Goal: Task Accomplishment & Management: Manage account settings

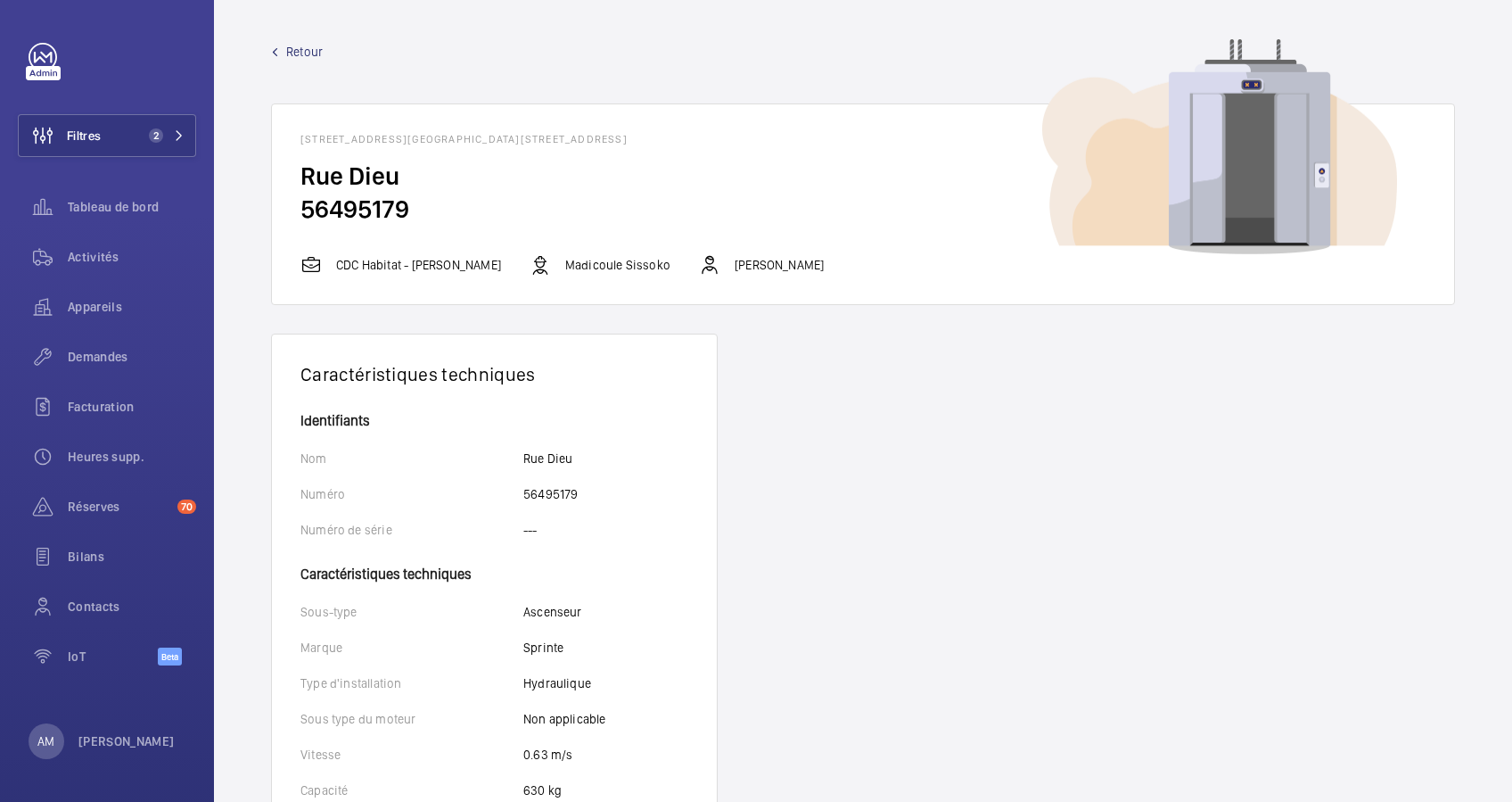
click at [290, 51] on span "Retour" at bounding box center [304, 51] width 36 height 18
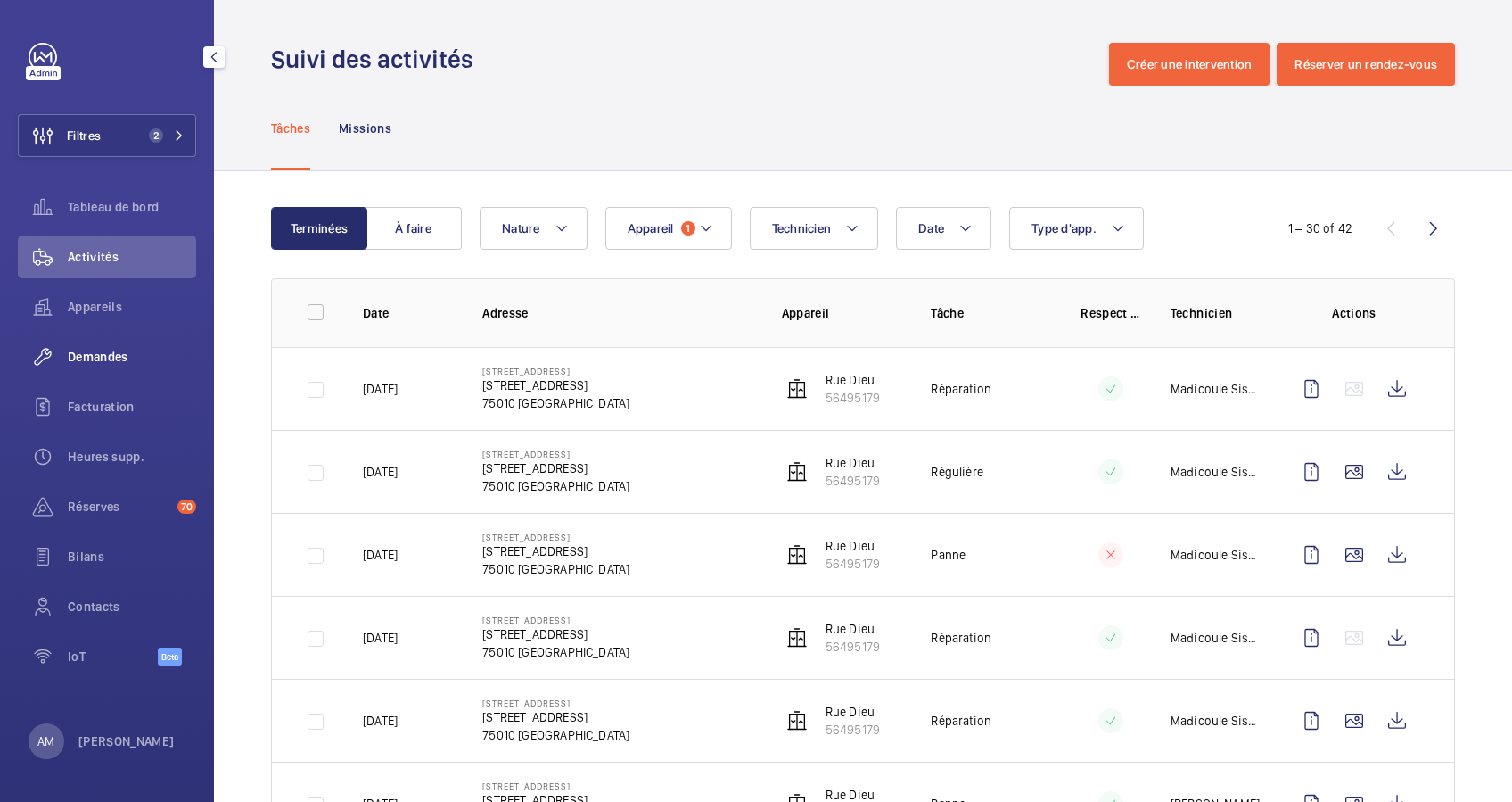
click at [114, 351] on span "Demandes" at bounding box center [132, 356] width 128 height 18
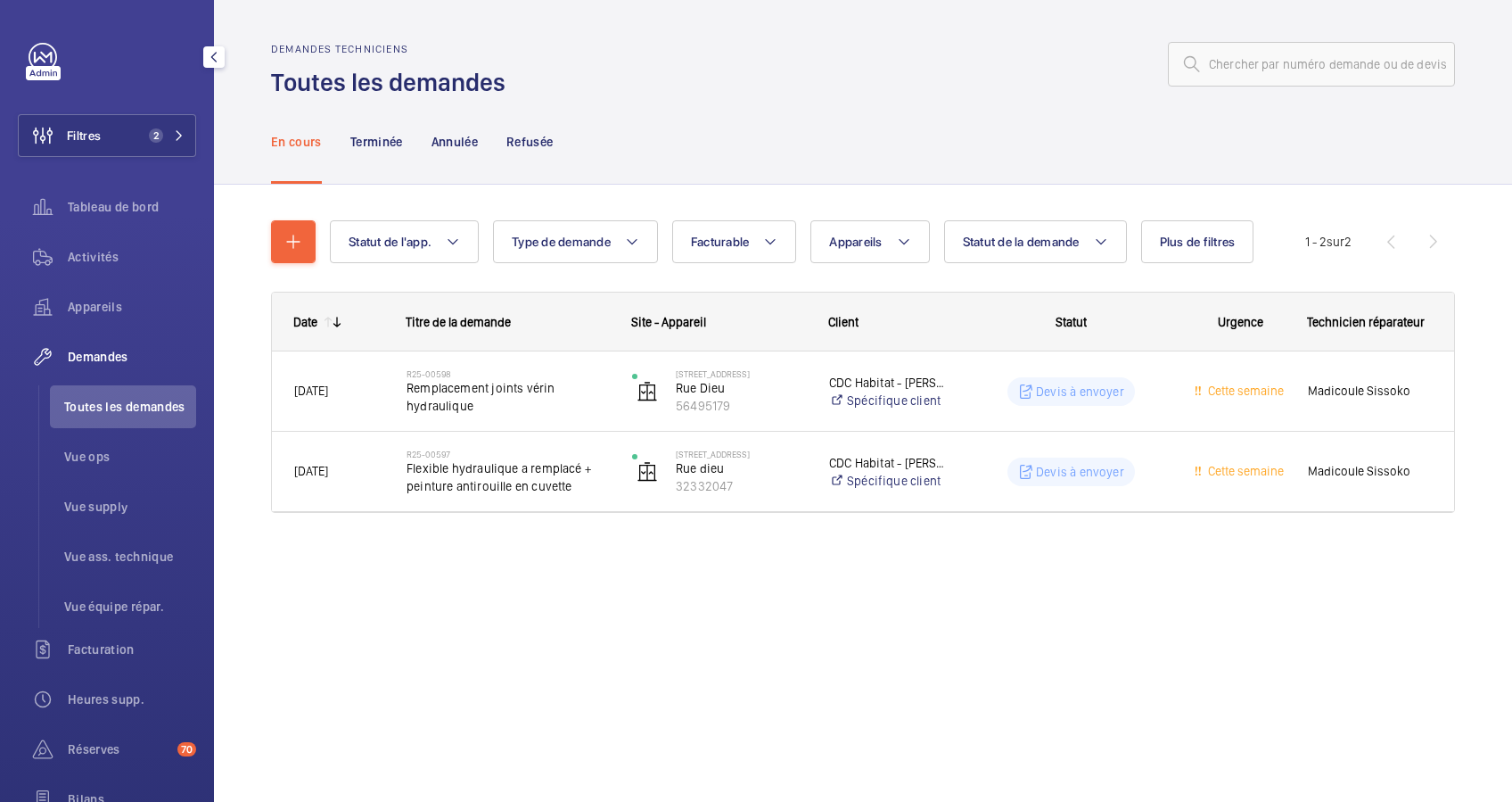
click at [174, 133] on mat-icon at bounding box center [179, 135] width 11 height 11
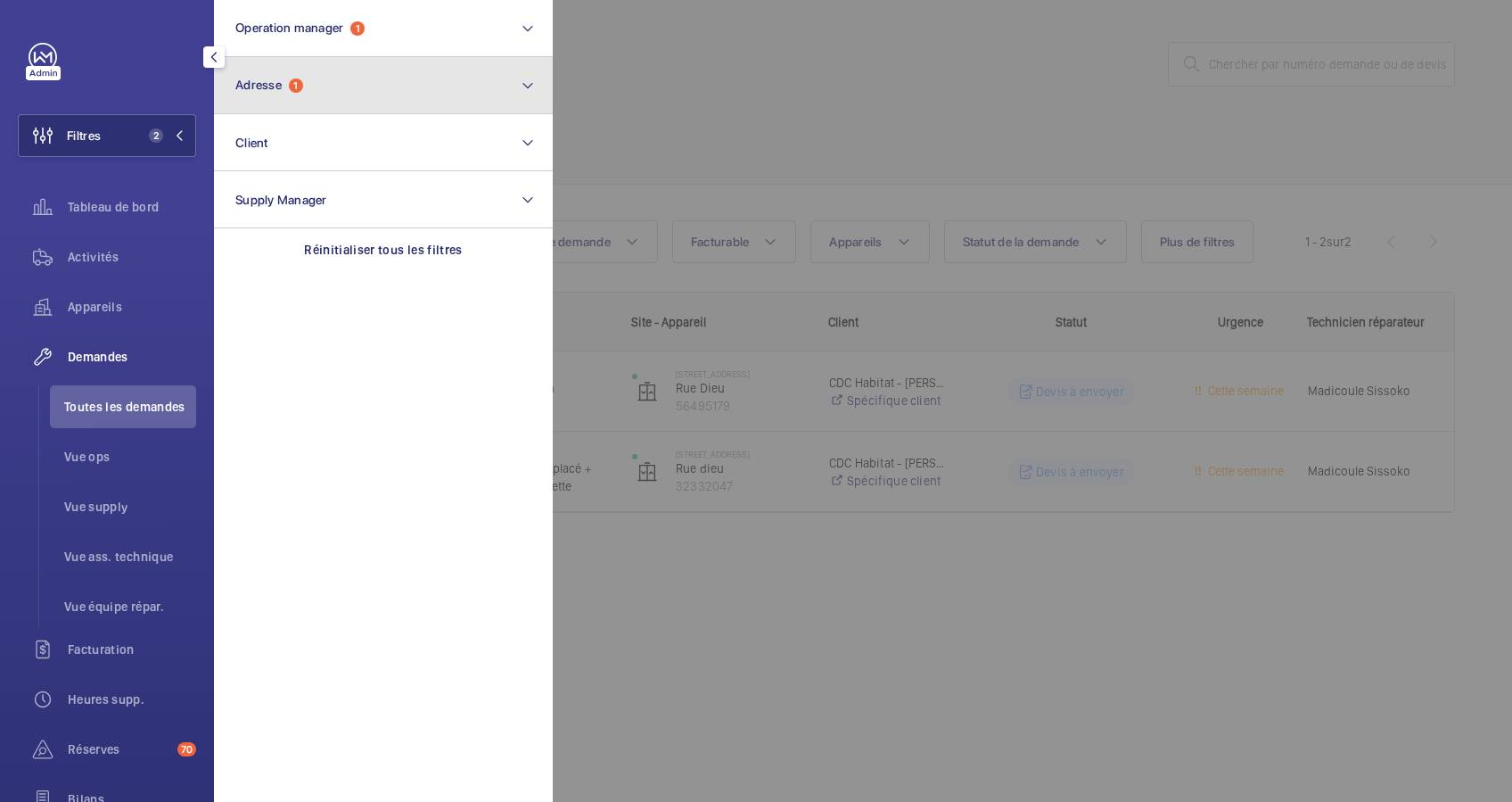
click at [361, 107] on button "Adresse 1" at bounding box center [383, 86] width 338 height 57
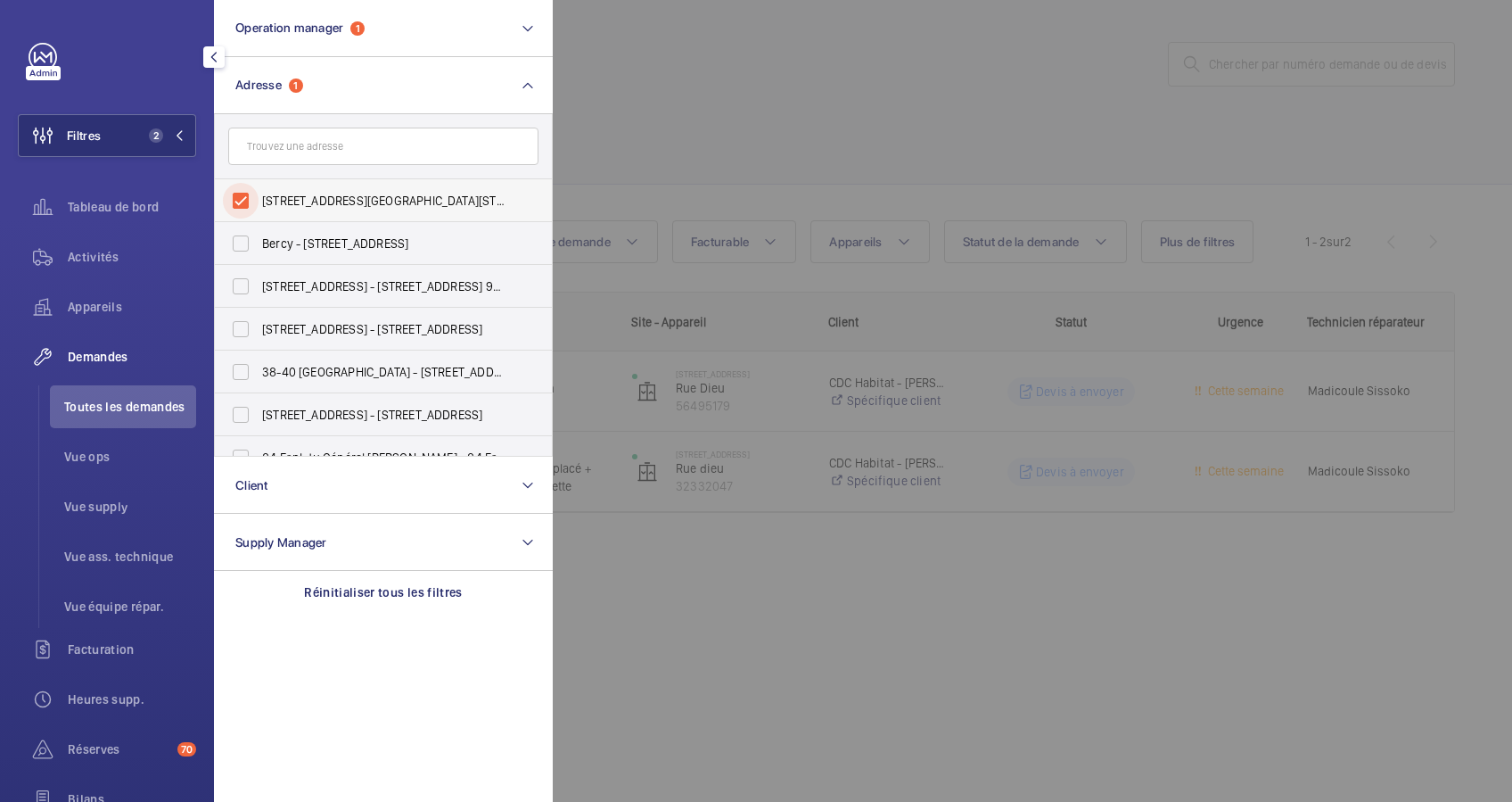
click at [251, 193] on input "[STREET_ADDRESS][GEOGRAPHIC_DATA][STREET_ADDRESS]" at bounding box center [241, 201] width 35 height 35
checkbox input "false"
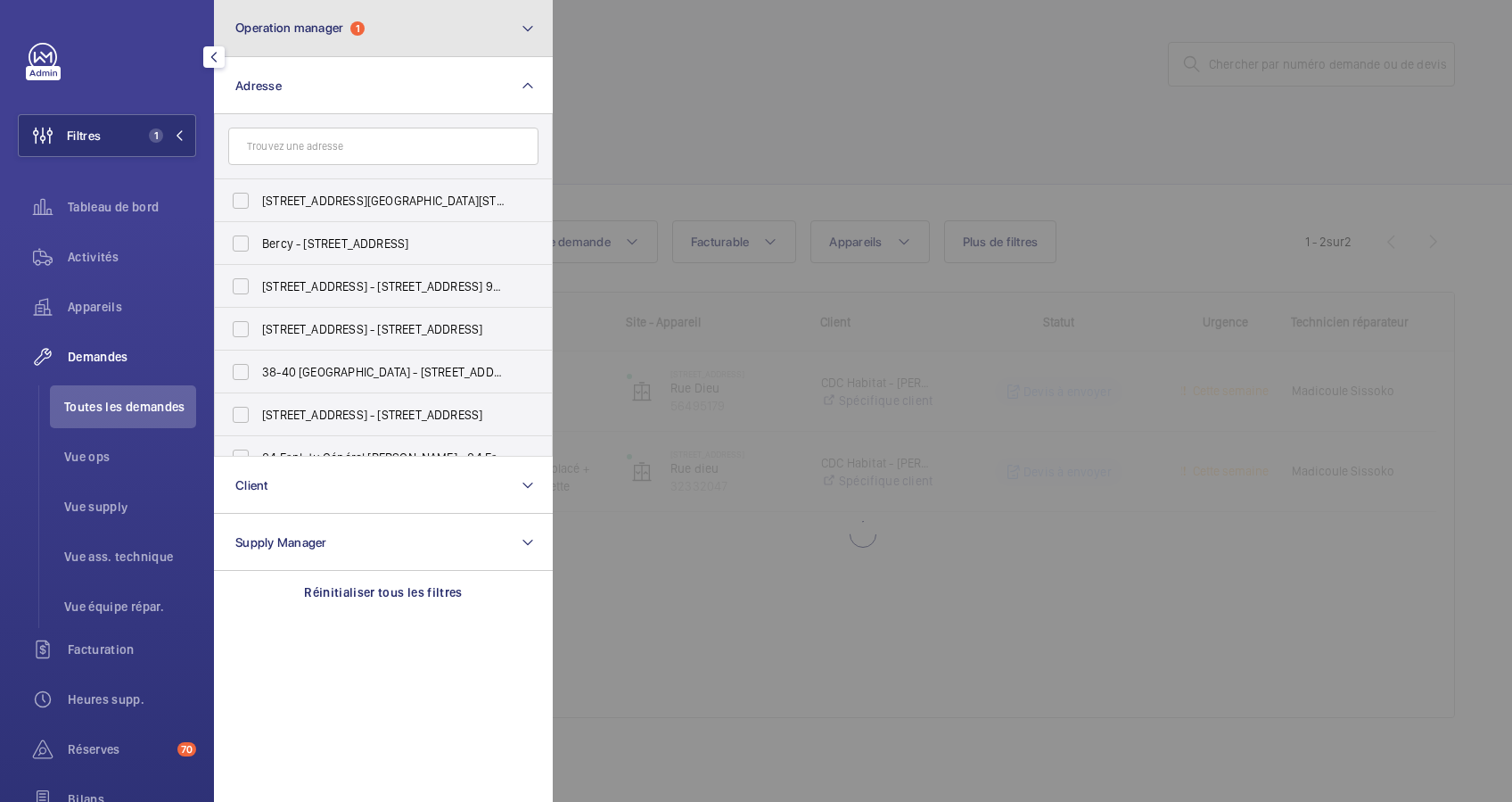
drag, startPoint x: 407, startPoint y: 38, endPoint x: 378, endPoint y: 56, distance: 34.1
click at [402, 42] on button "Operation manager 1" at bounding box center [383, 29] width 338 height 57
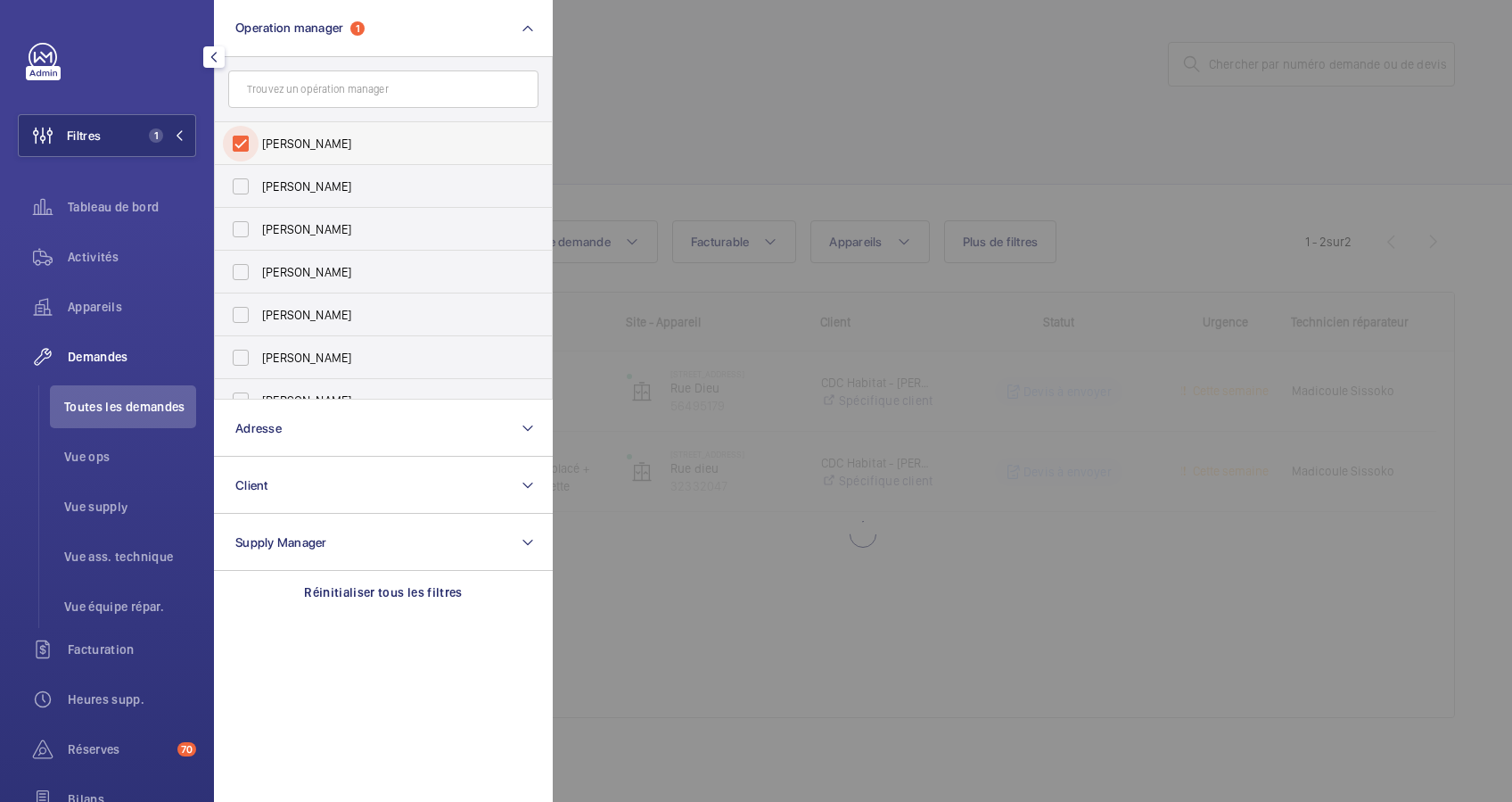
drag, startPoint x: 245, startPoint y: 138, endPoint x: 357, endPoint y: 71, distance: 130.5
click at [248, 138] on input "[PERSON_NAME]" at bounding box center [241, 144] width 35 height 35
checkbox input "false"
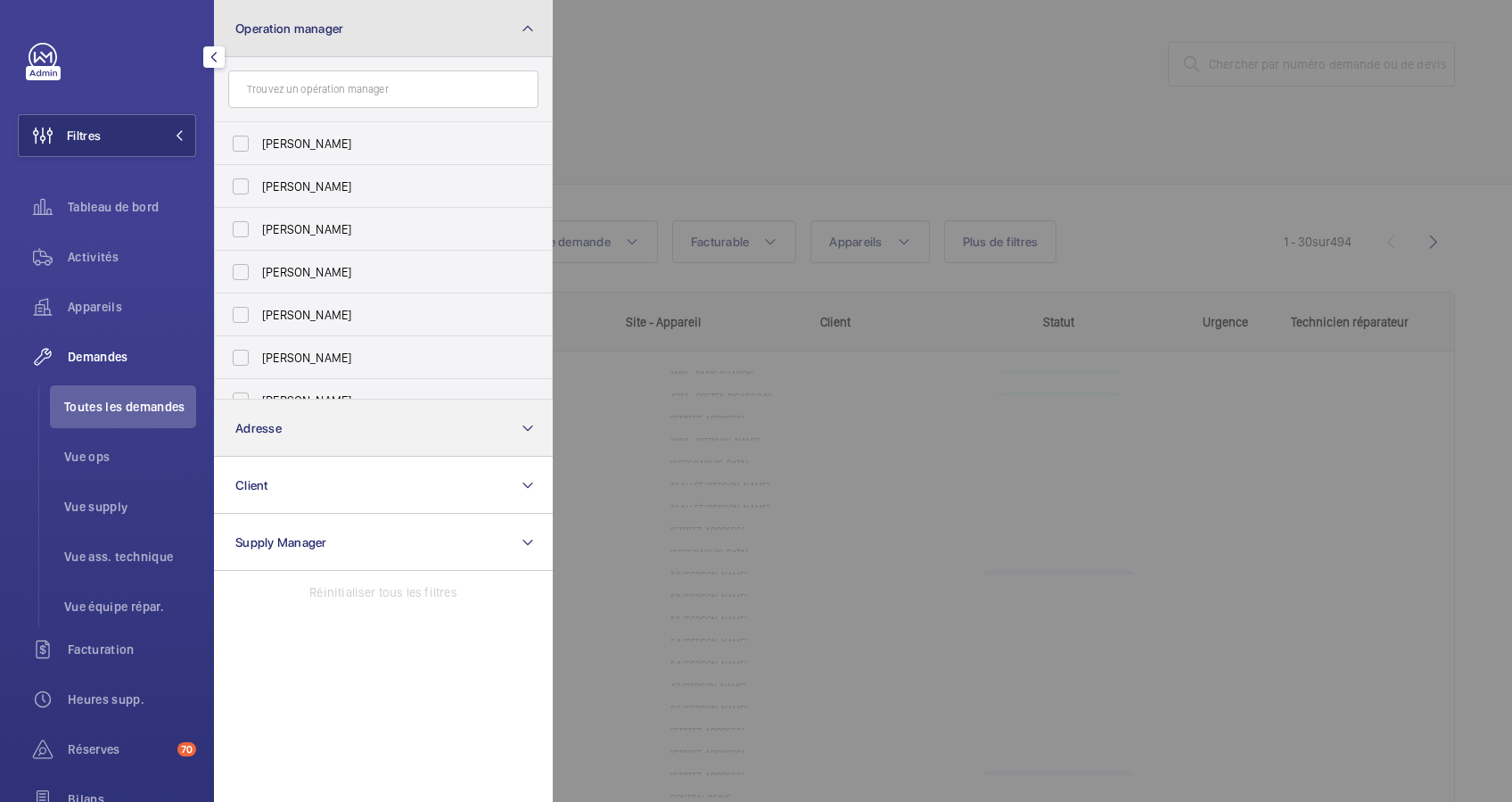
drag, startPoint x: 406, startPoint y: 34, endPoint x: 360, endPoint y: 72, distance: 59.7
click at [406, 34] on button "Operation manager" at bounding box center [383, 29] width 338 height 57
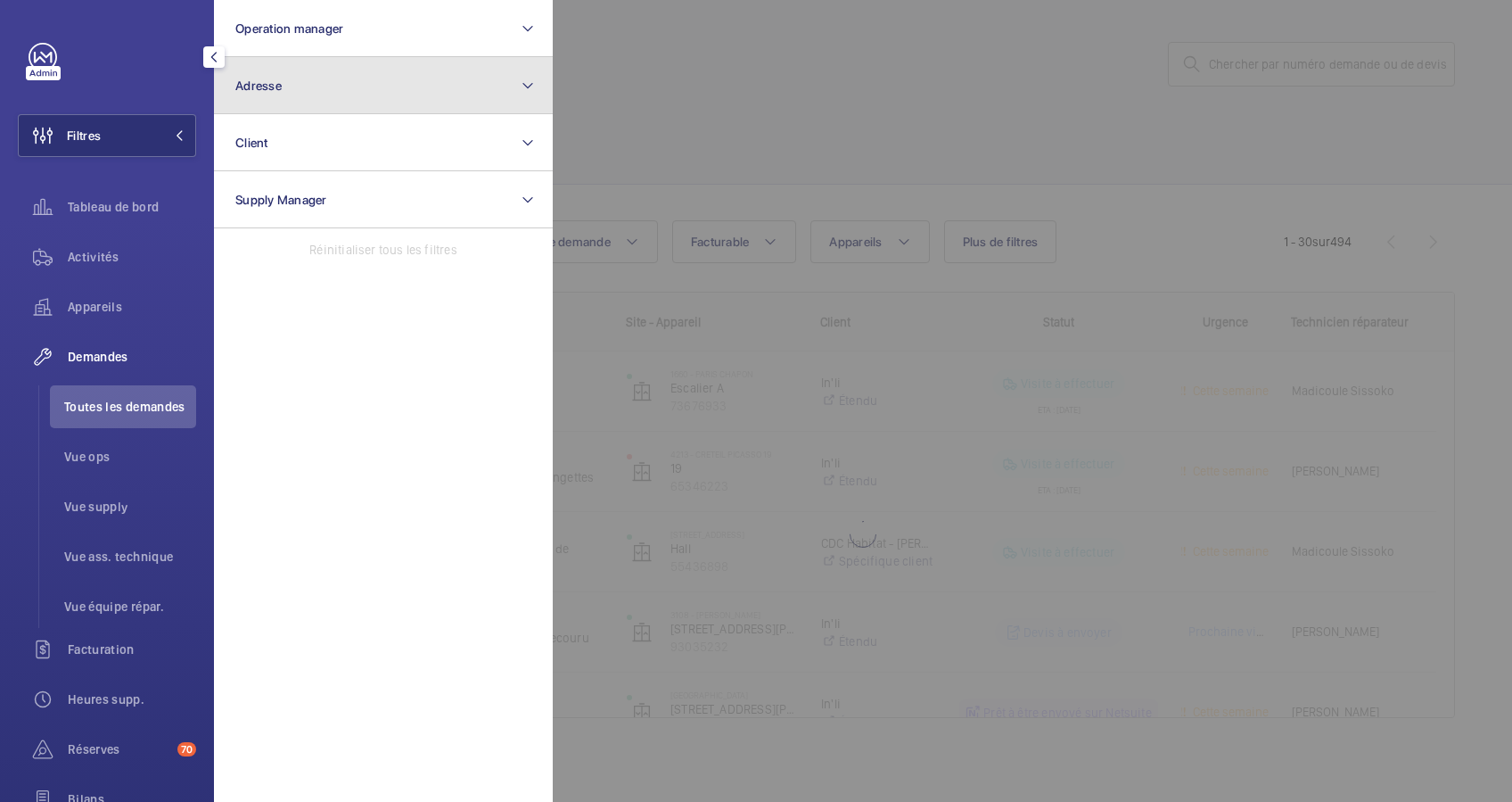
click at [342, 95] on button "Adresse" at bounding box center [383, 86] width 338 height 57
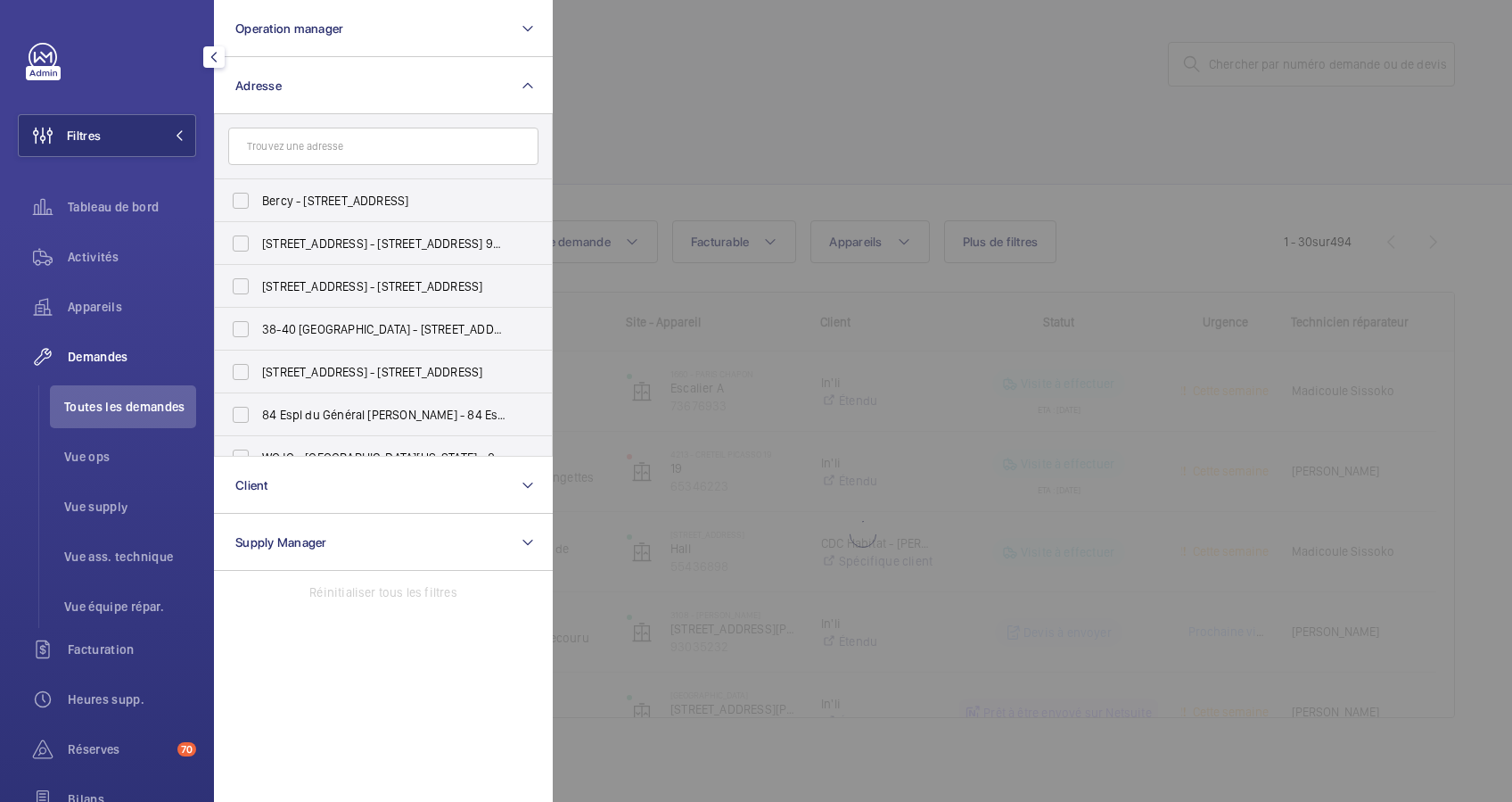
click at [328, 128] on input "text" at bounding box center [383, 147] width 310 height 37
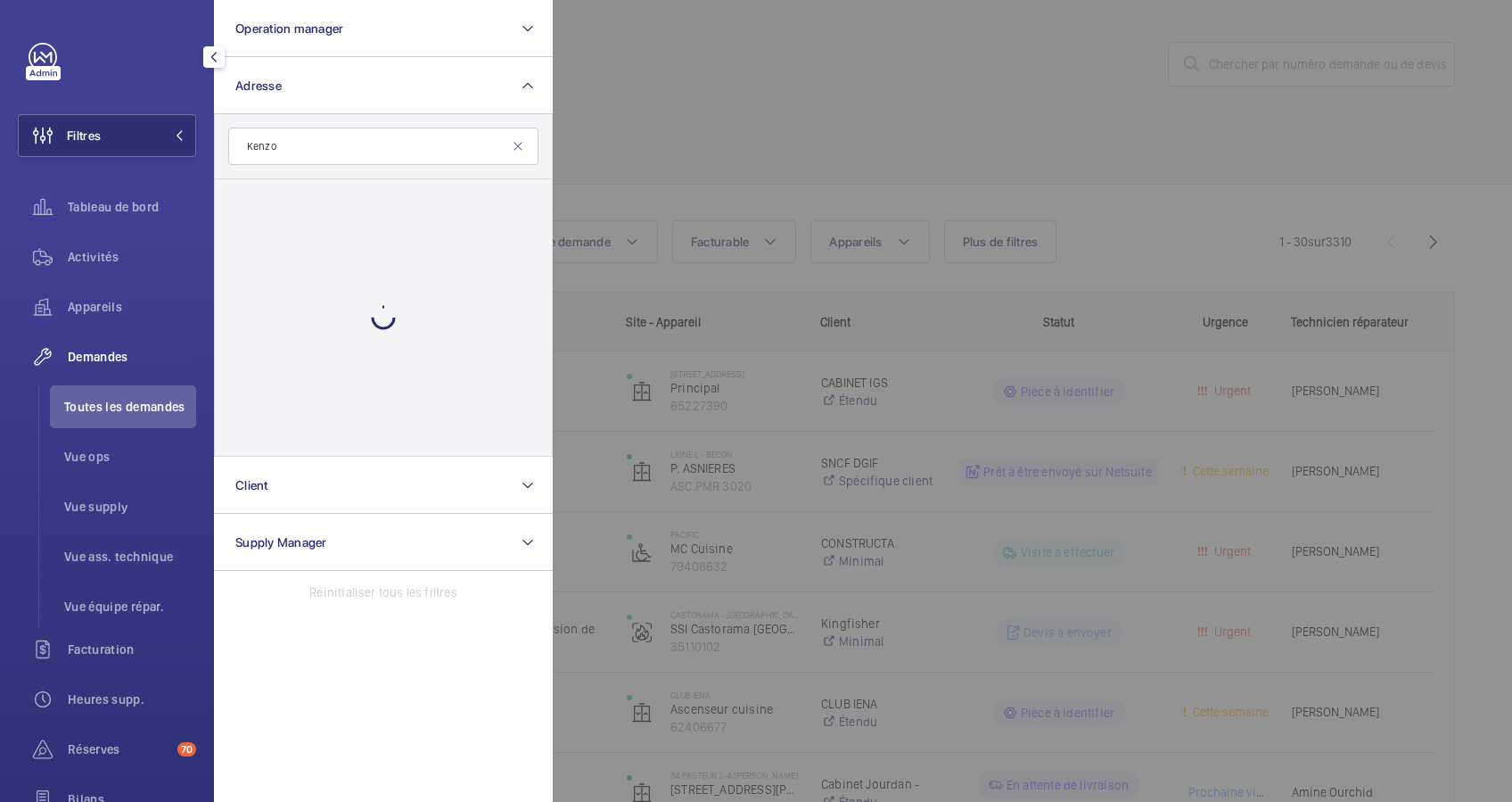
type input "Kenzo"
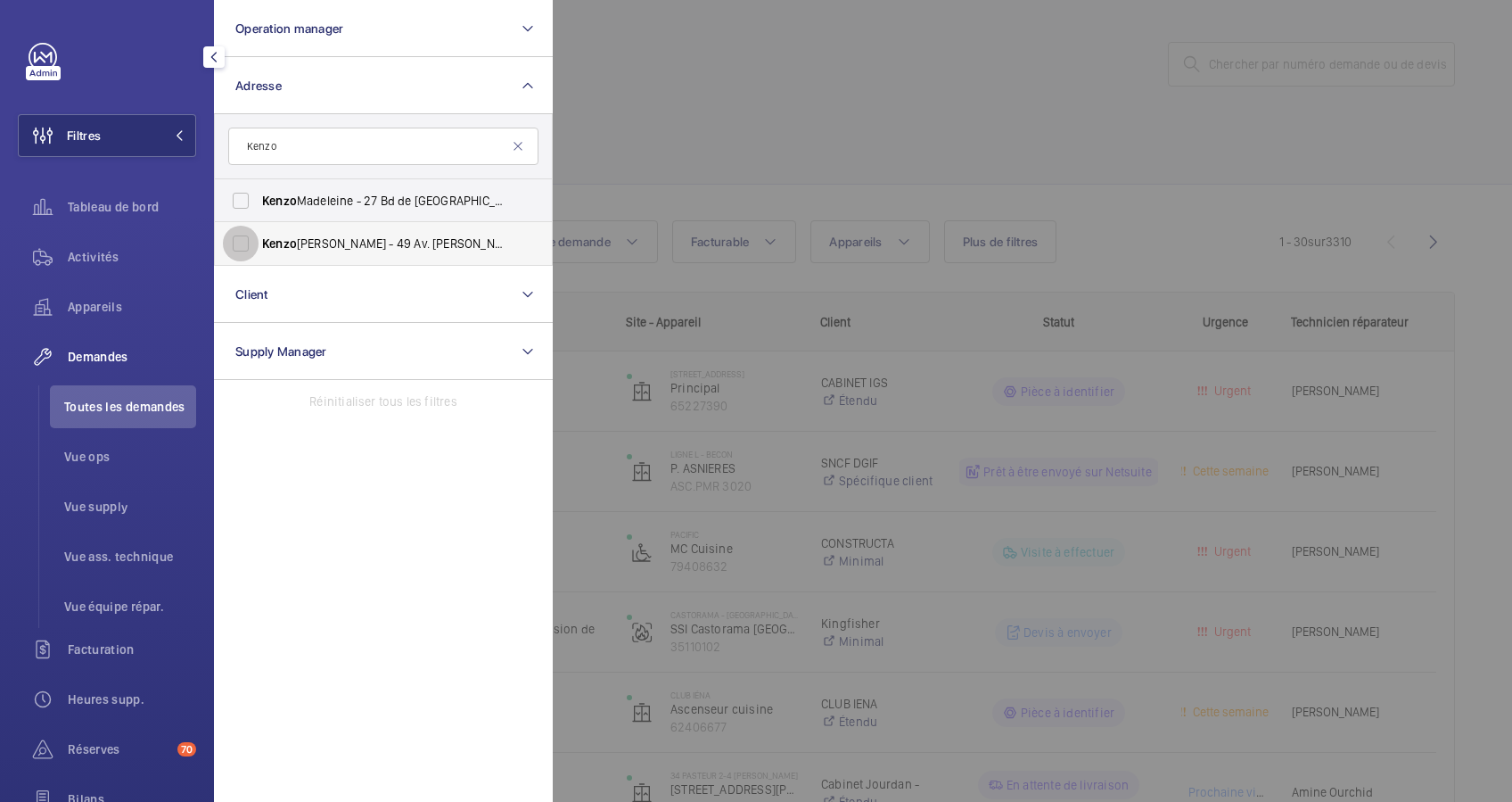
click at [250, 242] on input "[PERSON_NAME] V - 49 Av. [PERSON_NAME], [GEOGRAPHIC_DATA]" at bounding box center [241, 243] width 35 height 35
checkbox input "true"
click at [110, 255] on span "Activités" at bounding box center [132, 257] width 128 height 18
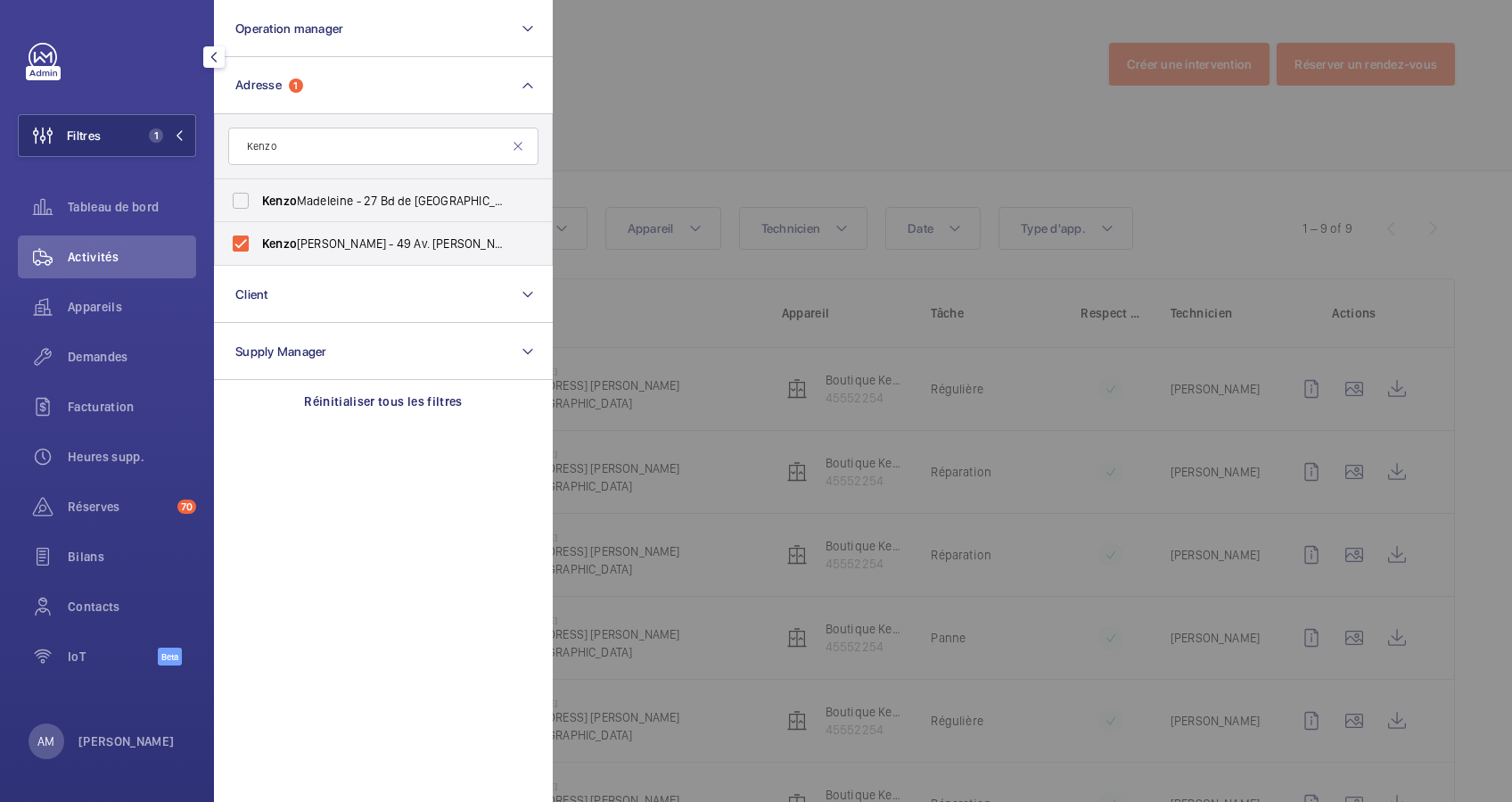
click at [806, 152] on div at bounding box center [1308, 401] width 1512 height 802
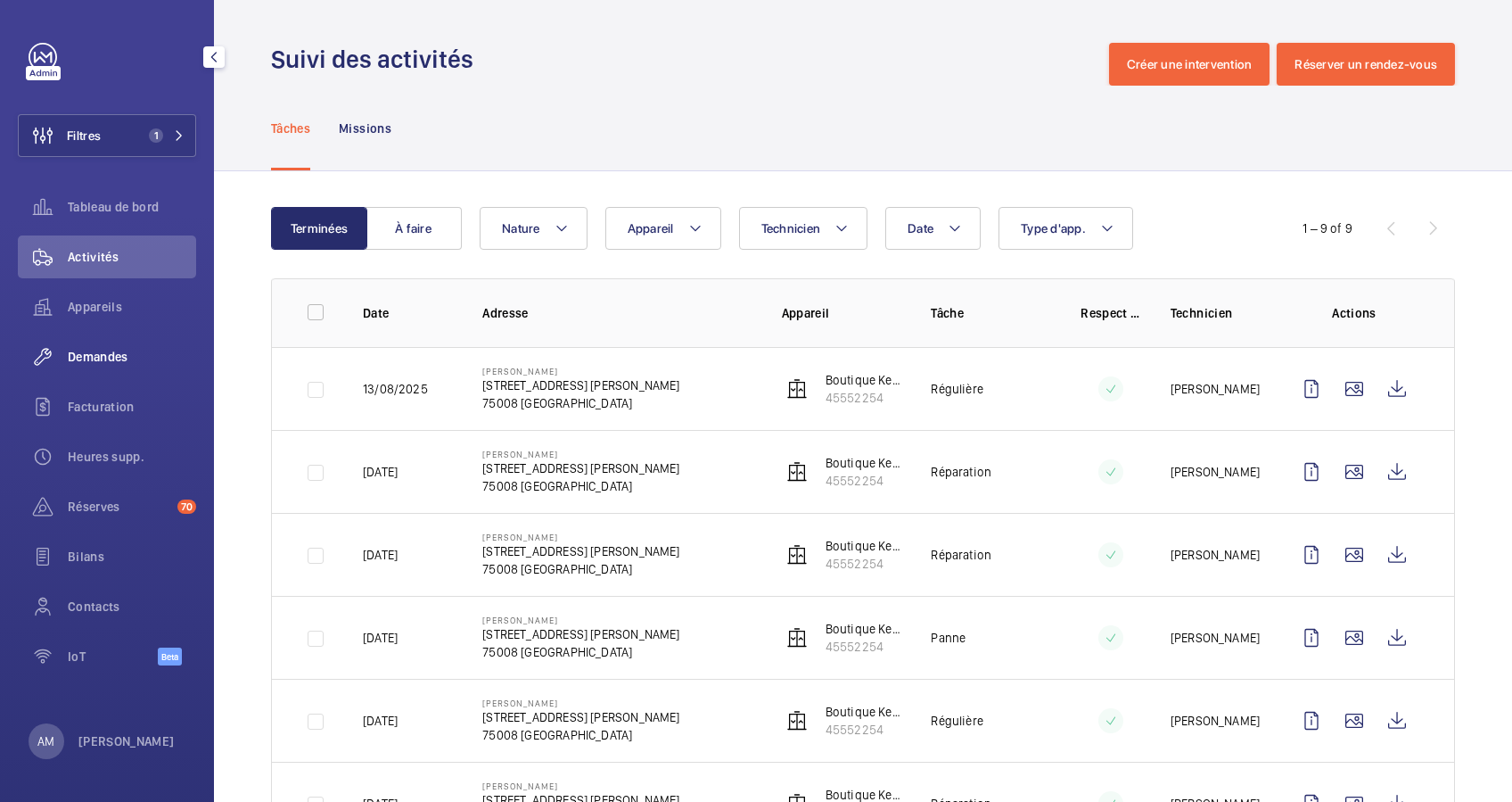
click at [106, 350] on span "Demandes" at bounding box center [132, 356] width 128 height 18
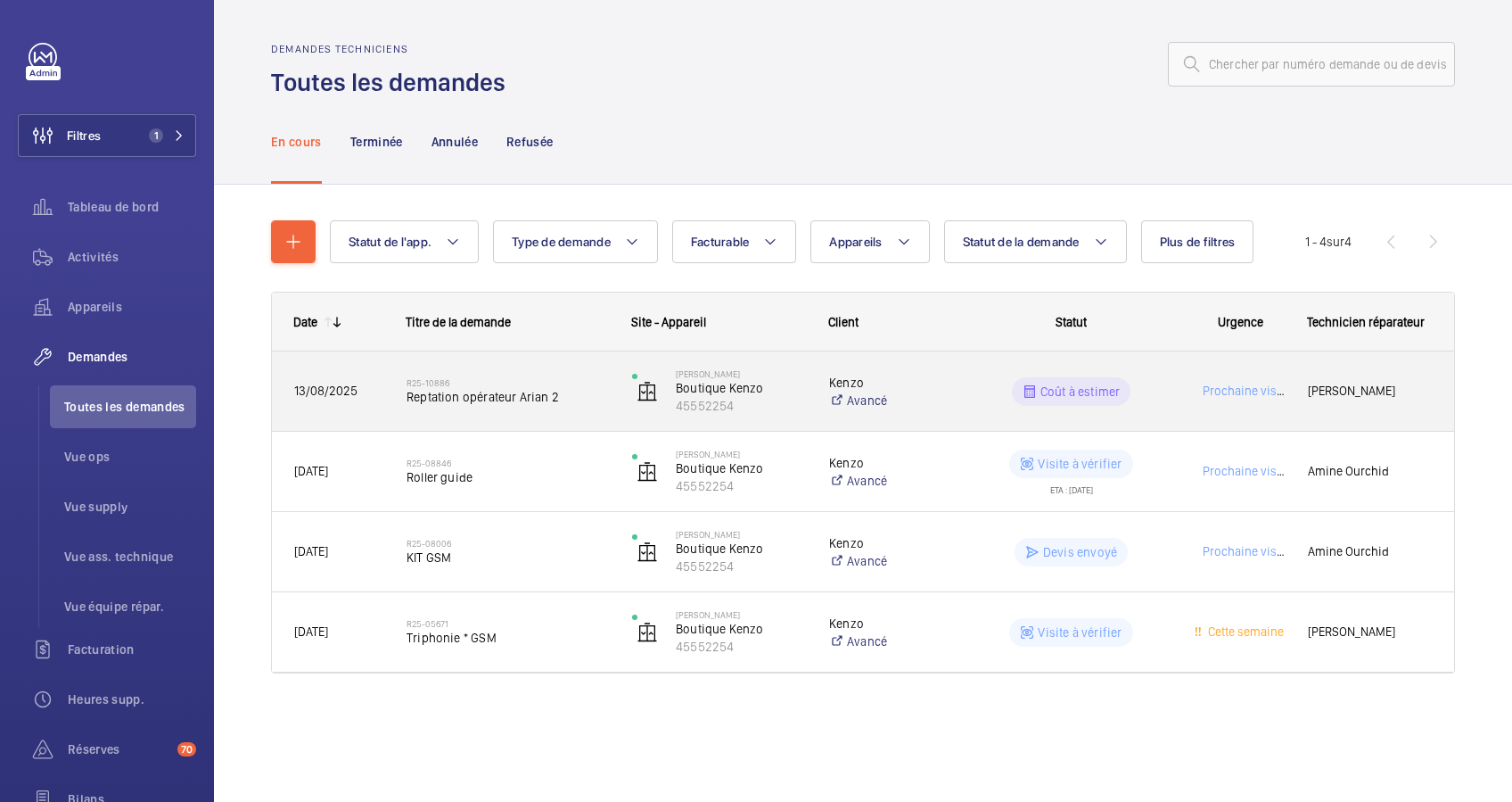
click at [588, 385] on h2 "R25-10886" at bounding box center [508, 382] width 203 height 11
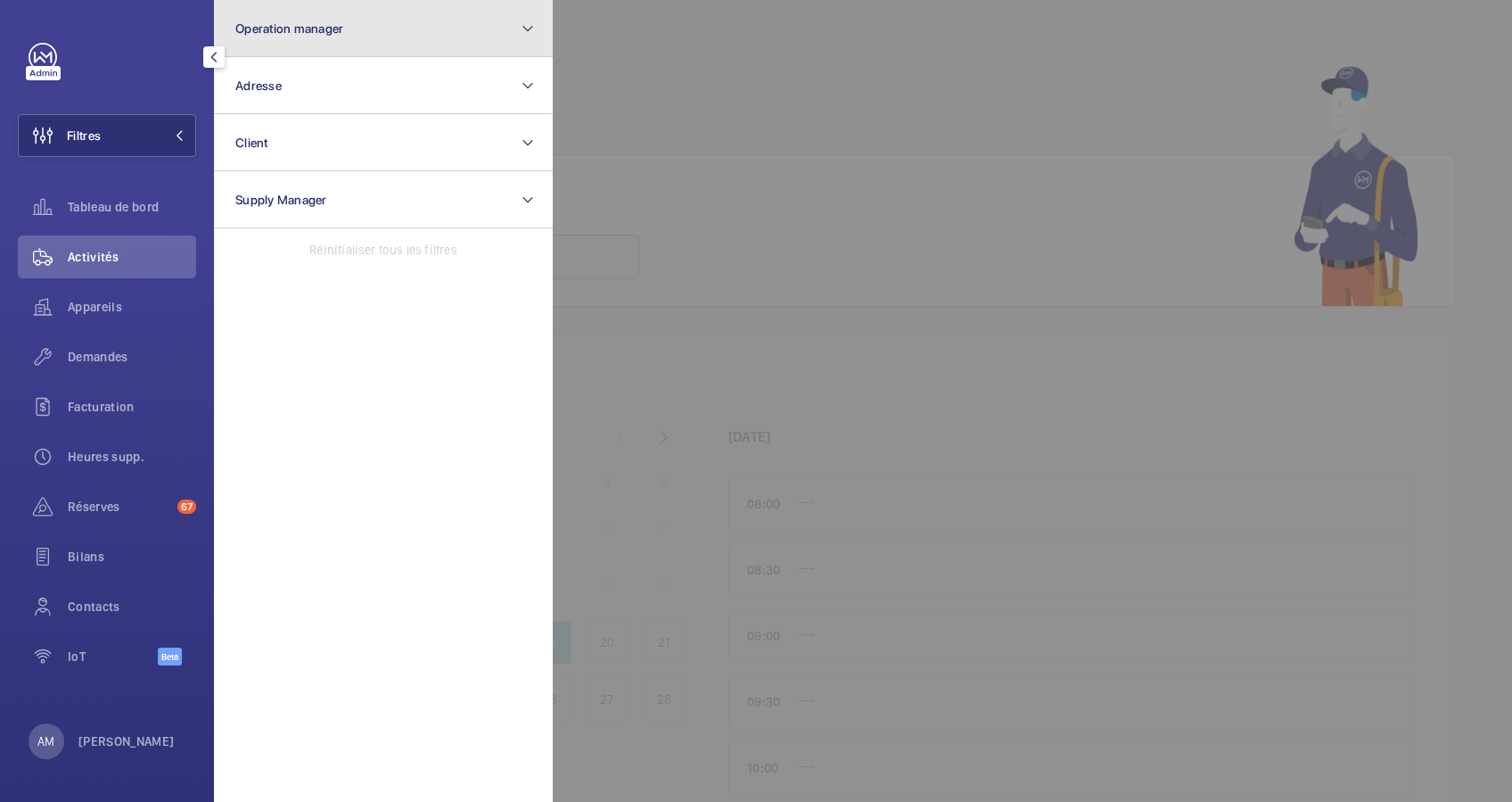
click at [369, 45] on button "Operation manager" at bounding box center [383, 29] width 338 height 57
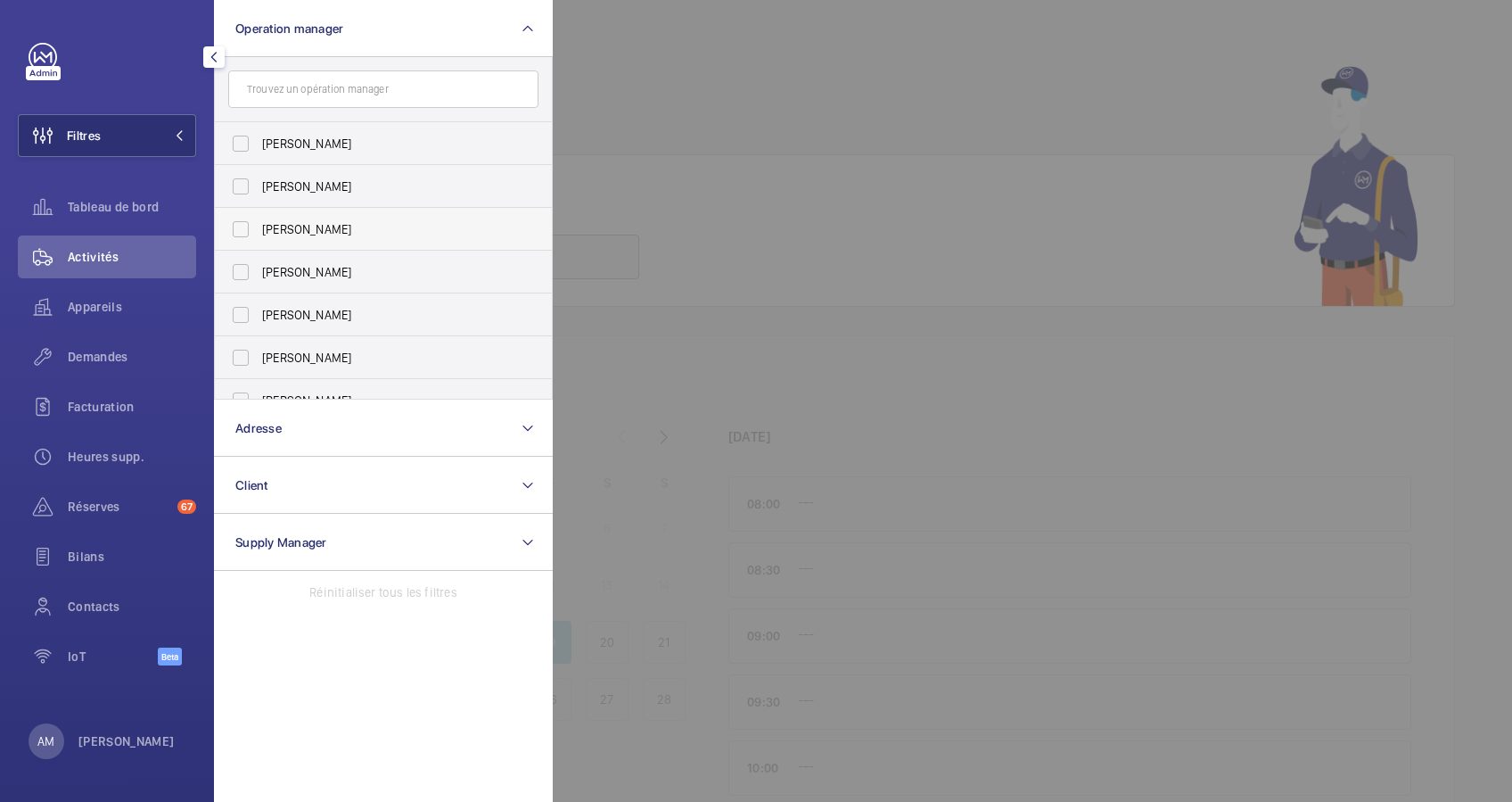
click at [267, 228] on span "[PERSON_NAME]" at bounding box center [384, 229] width 245 height 18
click at [259, 228] on input "[PERSON_NAME]" at bounding box center [241, 229] width 35 height 35
checkbox input "true"
click at [102, 307] on span "Appareils" at bounding box center [132, 307] width 128 height 18
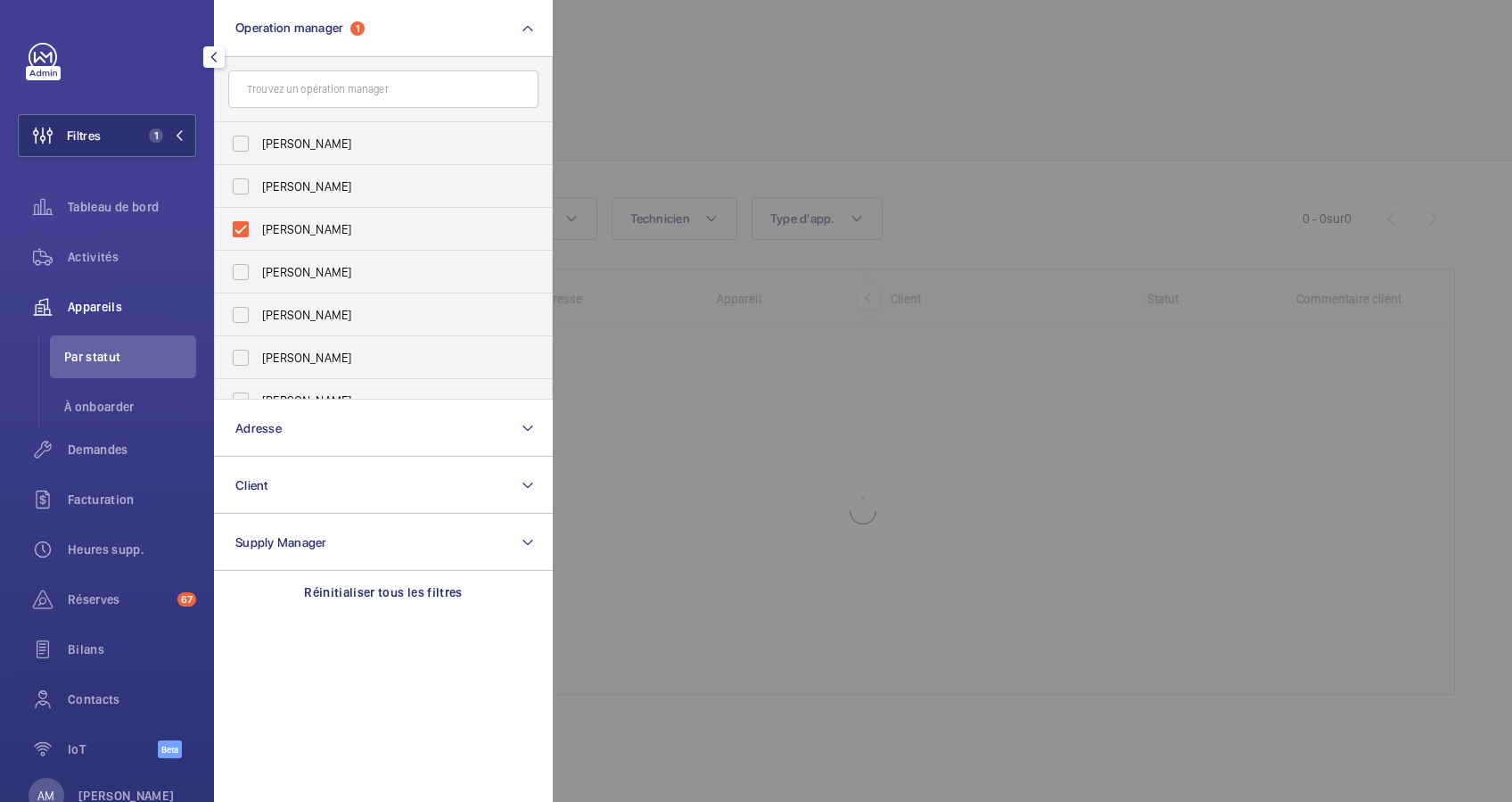
click at [827, 126] on div at bounding box center [1308, 401] width 1512 height 802
